Goal: Task Accomplishment & Management: Manage account settings

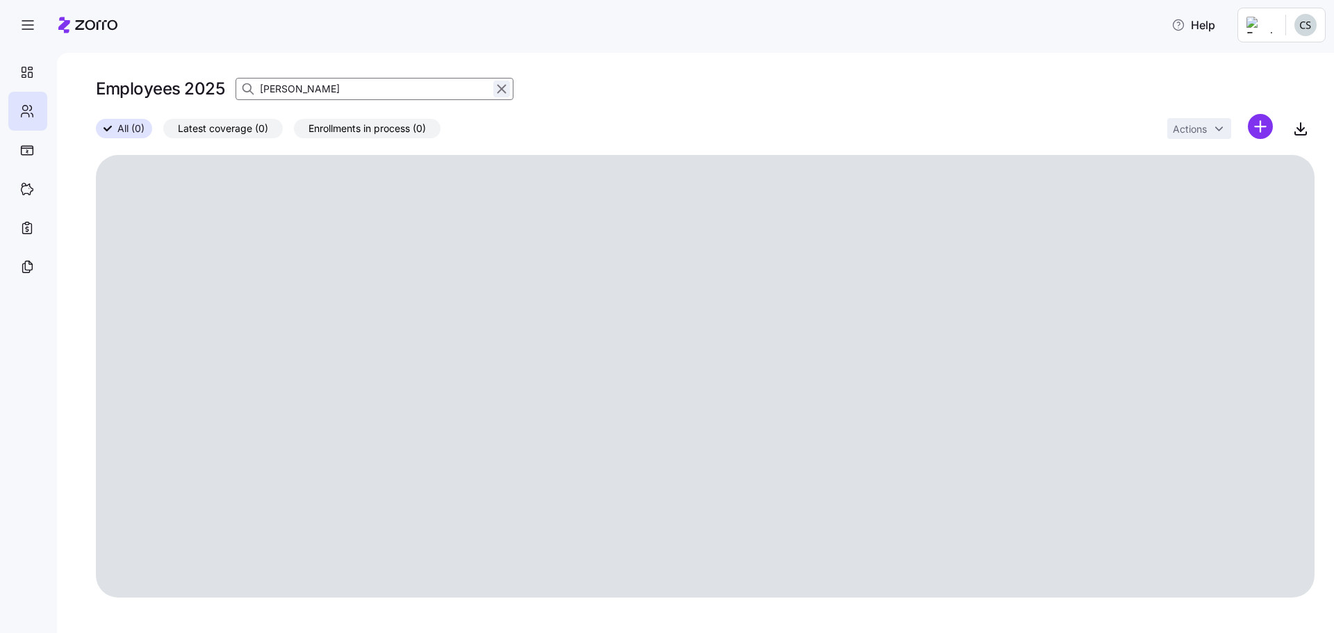
click at [501, 93] on icon "button" at bounding box center [501, 89] width 15 height 17
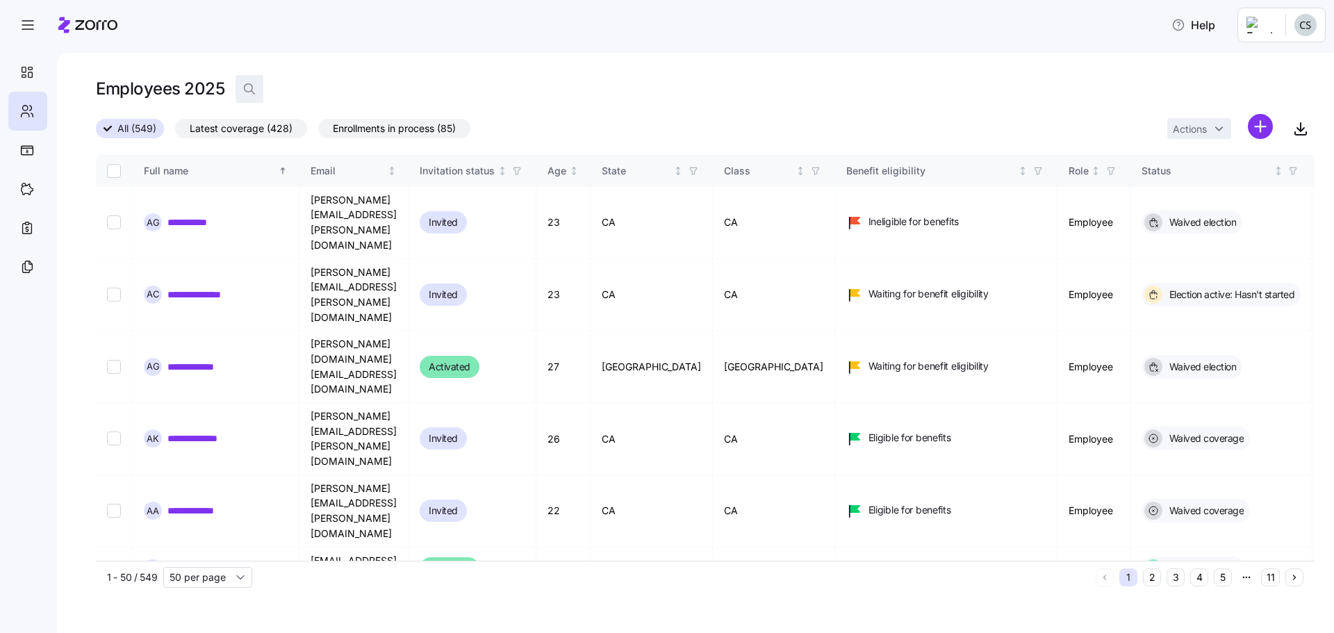
drag, startPoint x: 504, startPoint y: 90, endPoint x: 242, endPoint y: 85, distance: 262.1
click at [242, 85] on div "Employees 2025" at bounding box center [705, 89] width 1219 height 28
click at [244, 82] on span "button" at bounding box center [249, 89] width 26 height 26
type input "[PERSON_NAME]"
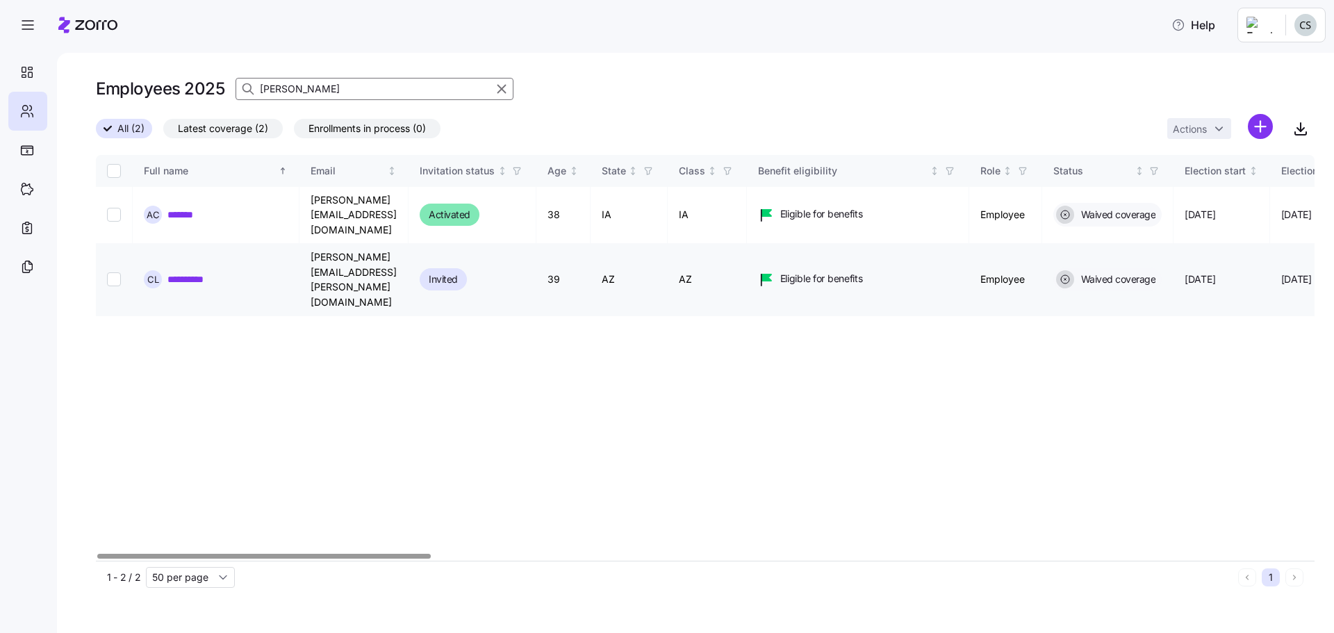
click at [211, 272] on link "**********" at bounding box center [196, 279] width 58 height 14
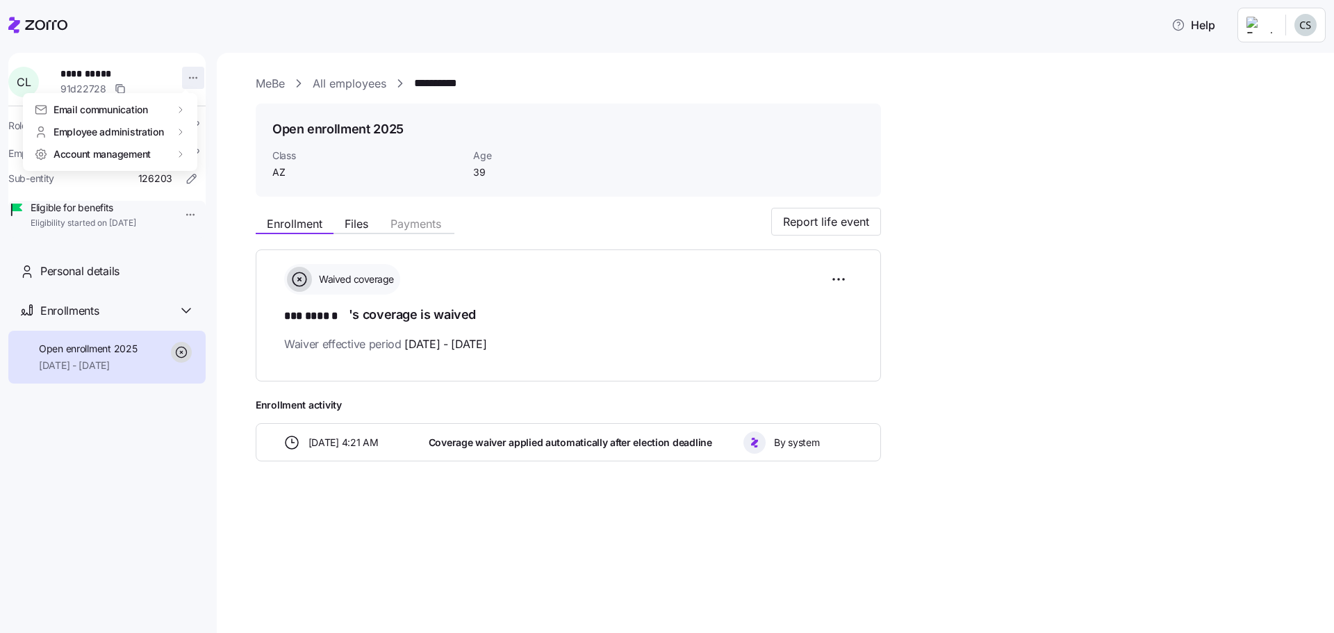
click at [189, 78] on html "**********" at bounding box center [667, 312] width 1334 height 625
click at [257, 123] on div "Terminate employee" at bounding box center [254, 133] width 115 height 22
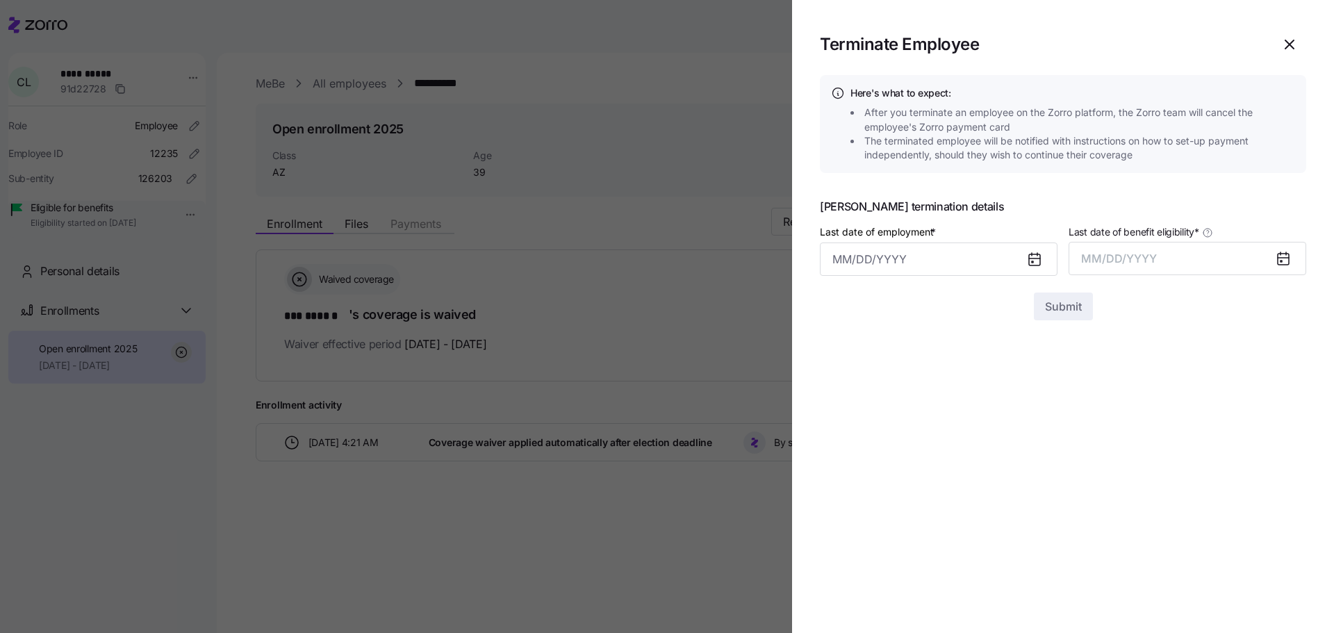
click at [1032, 257] on icon at bounding box center [1034, 259] width 11 height 11
click at [1032, 269] on div at bounding box center [1040, 259] width 33 height 32
click at [1033, 254] on icon at bounding box center [1034, 259] width 11 height 11
click at [903, 263] on input "Last date of employment *" at bounding box center [939, 259] width 238 height 33
click at [981, 475] on button "26" at bounding box center [985, 475] width 33 height 33
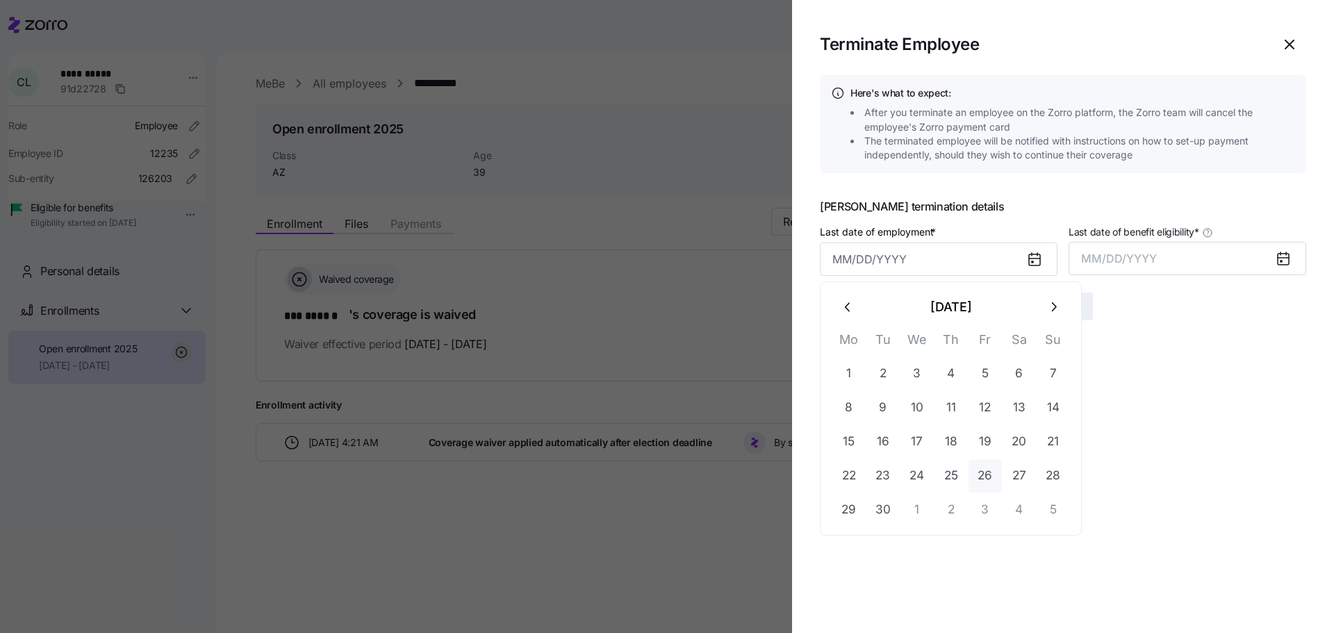
type input "[DATE]"
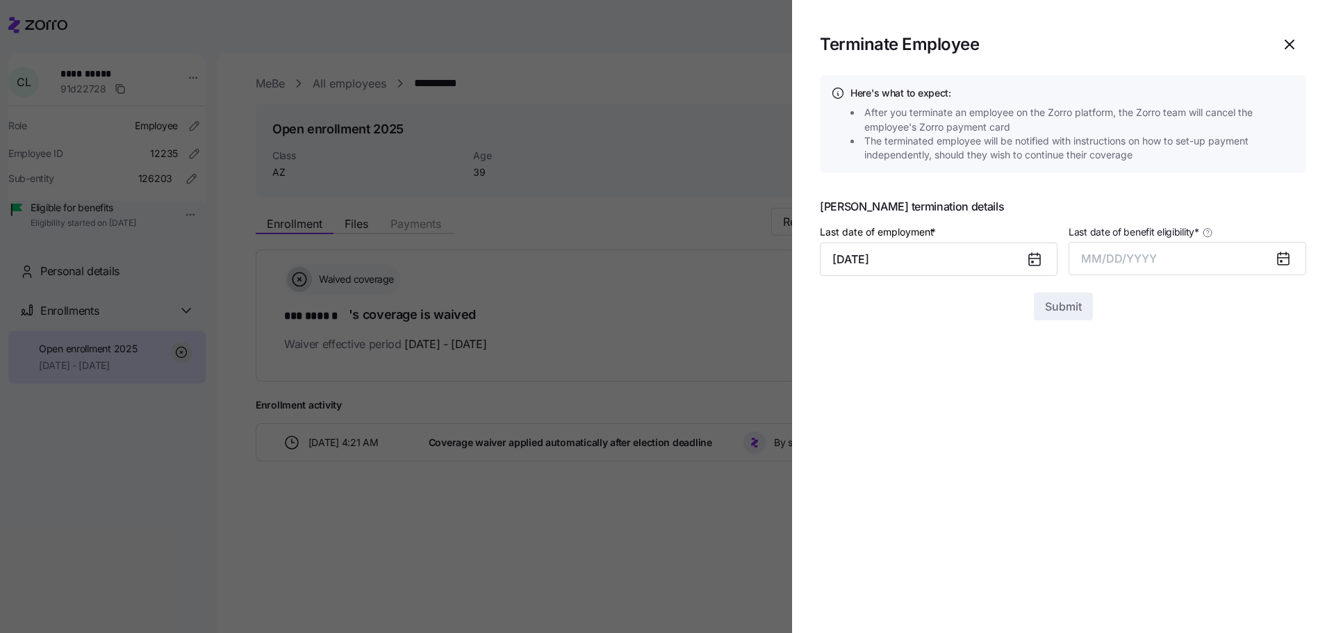
click at [1274, 252] on div at bounding box center [1289, 259] width 33 height 32
click at [1279, 259] on icon at bounding box center [1283, 259] width 11 height 11
click at [1045, 268] on div at bounding box center [1040, 259] width 33 height 32
click at [1100, 259] on span "MM/DD/YYYY" at bounding box center [1119, 259] width 76 height 14
click at [1274, 415] on button "Sep" at bounding box center [1279, 414] width 79 height 33
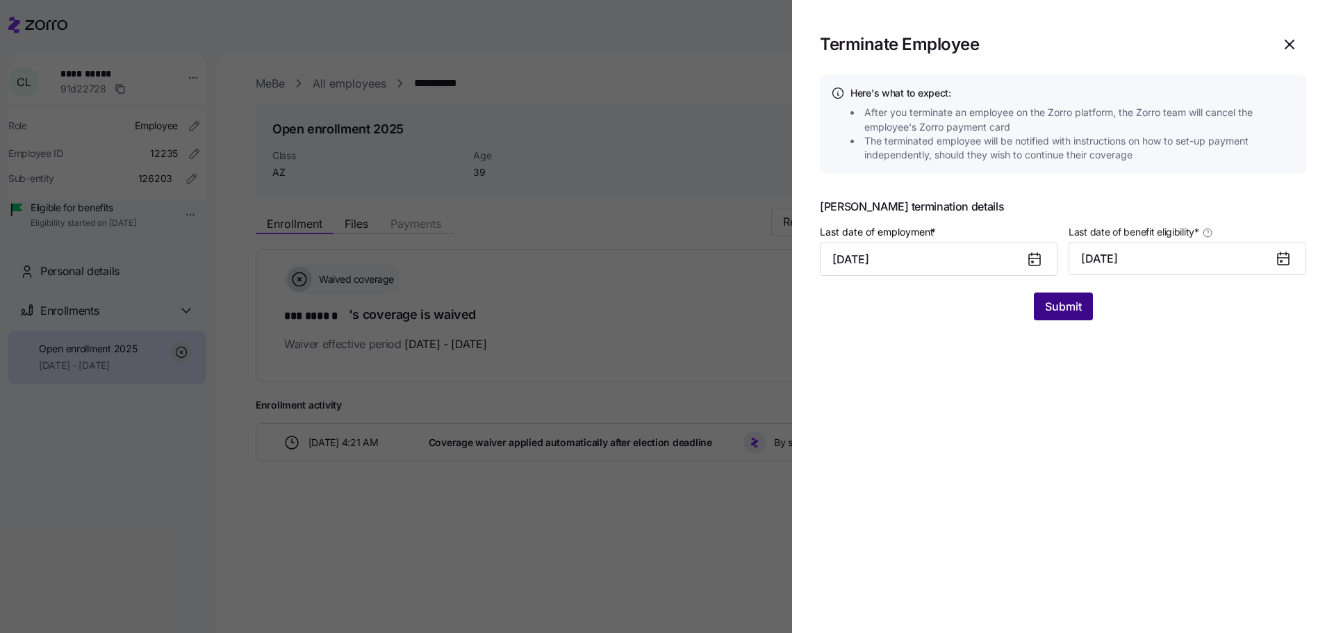
click at [1074, 307] on span "Submit" at bounding box center [1063, 306] width 37 height 17
